Goal: Navigation & Orientation: Find specific page/section

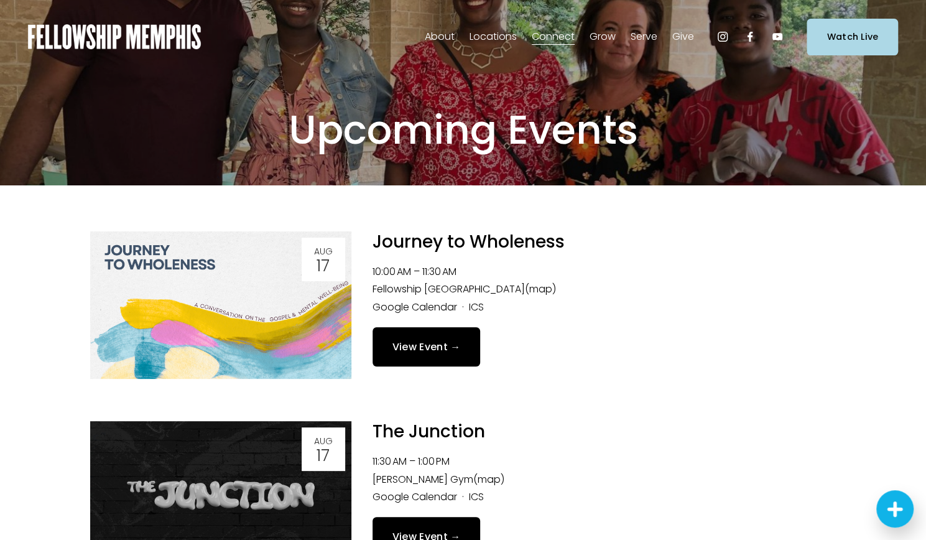
click at [680, 34] on span "Give" at bounding box center [683, 37] width 22 height 18
click at [0, 0] on span "Give" at bounding box center [0, 0] width 0 height 0
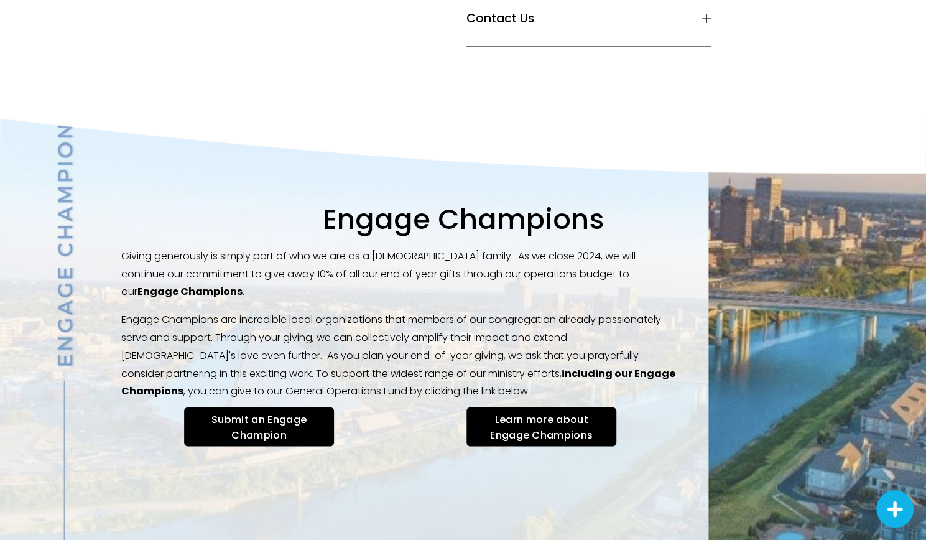
scroll to position [1371, 0]
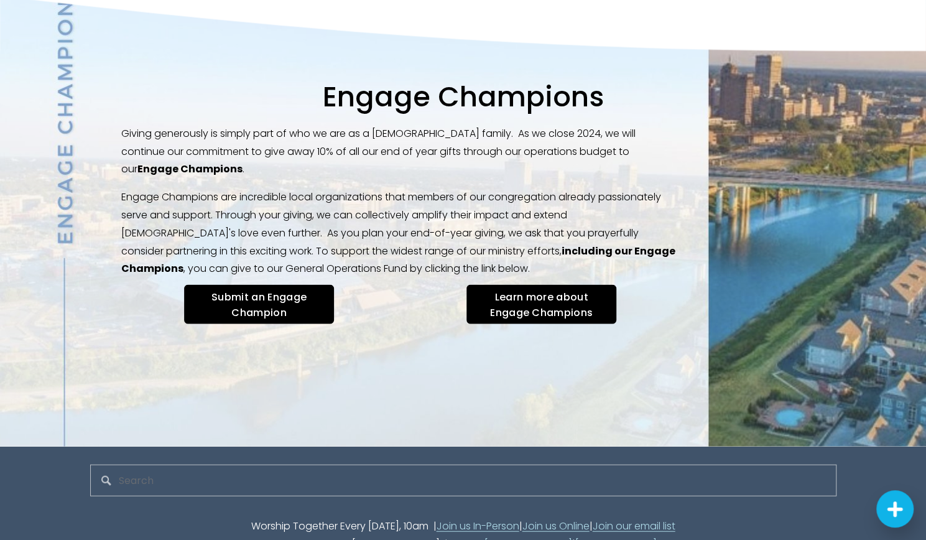
click at [570, 284] on link "Learn more about Engage Champions" at bounding box center [541, 303] width 150 height 39
click at [269, 284] on link "Submit an Engage Champion" at bounding box center [259, 303] width 150 height 39
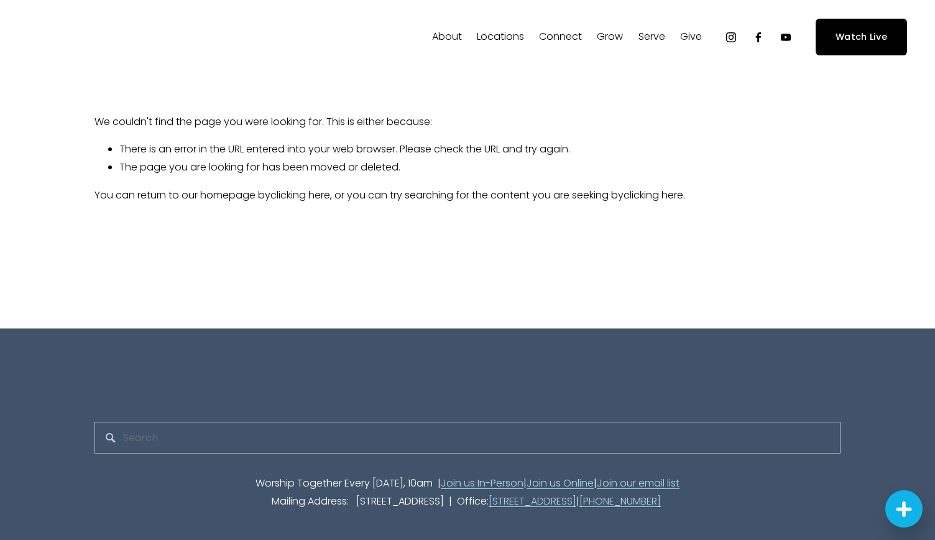
click at [0, 0] on link "Groups" at bounding box center [0, 0] width 0 height 0
